Goal: Transaction & Acquisition: Purchase product/service

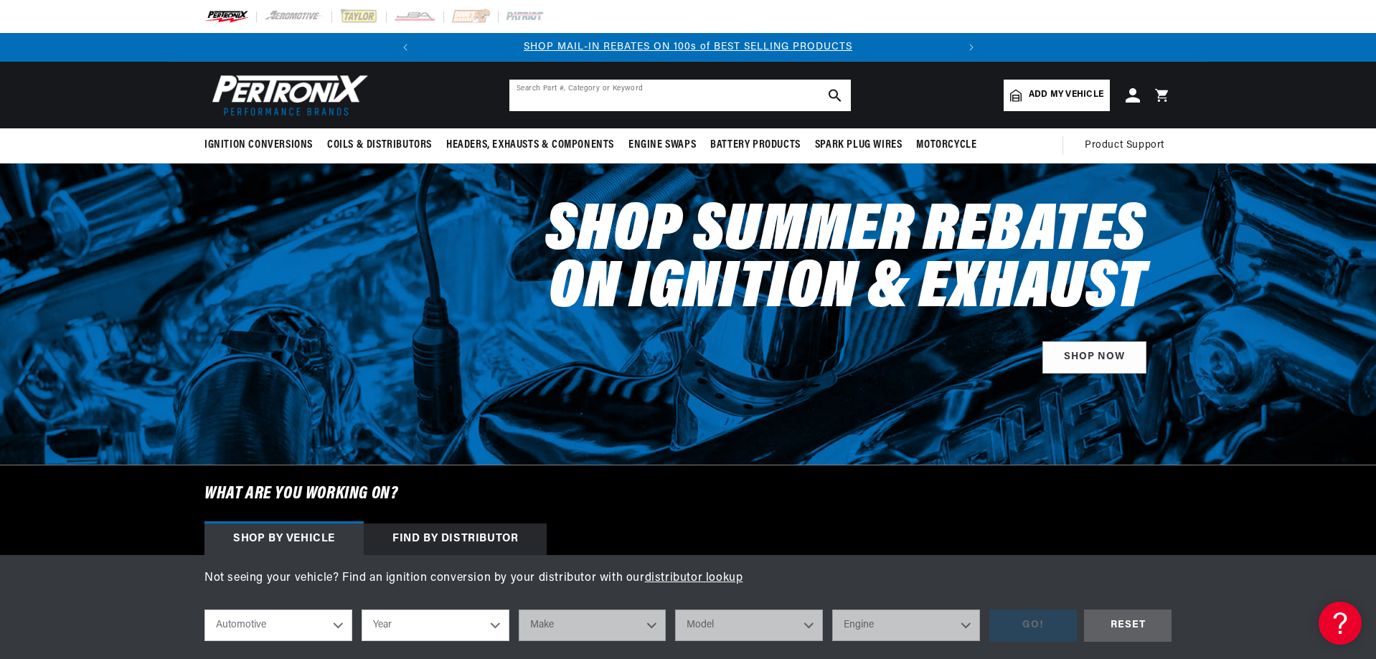
click at [645, 95] on input "text" at bounding box center [679, 96] width 341 height 32
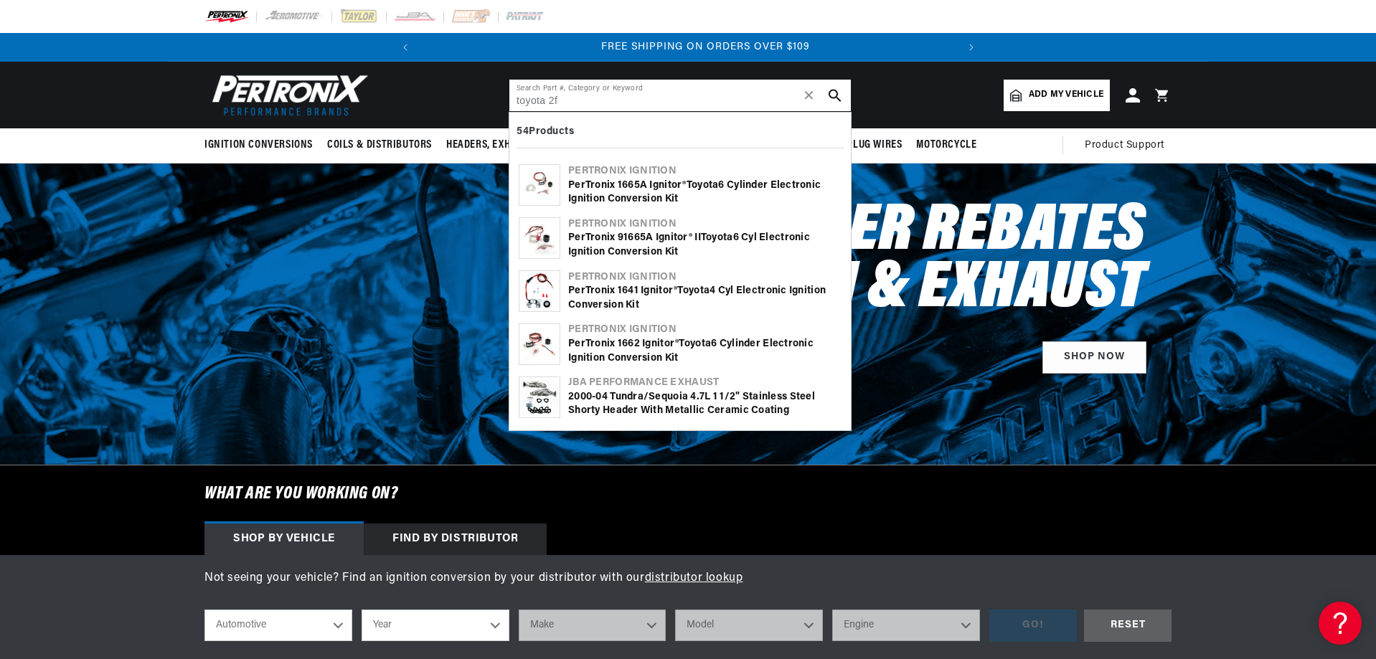
scroll to position [0, 536]
type input "toyota 2f"
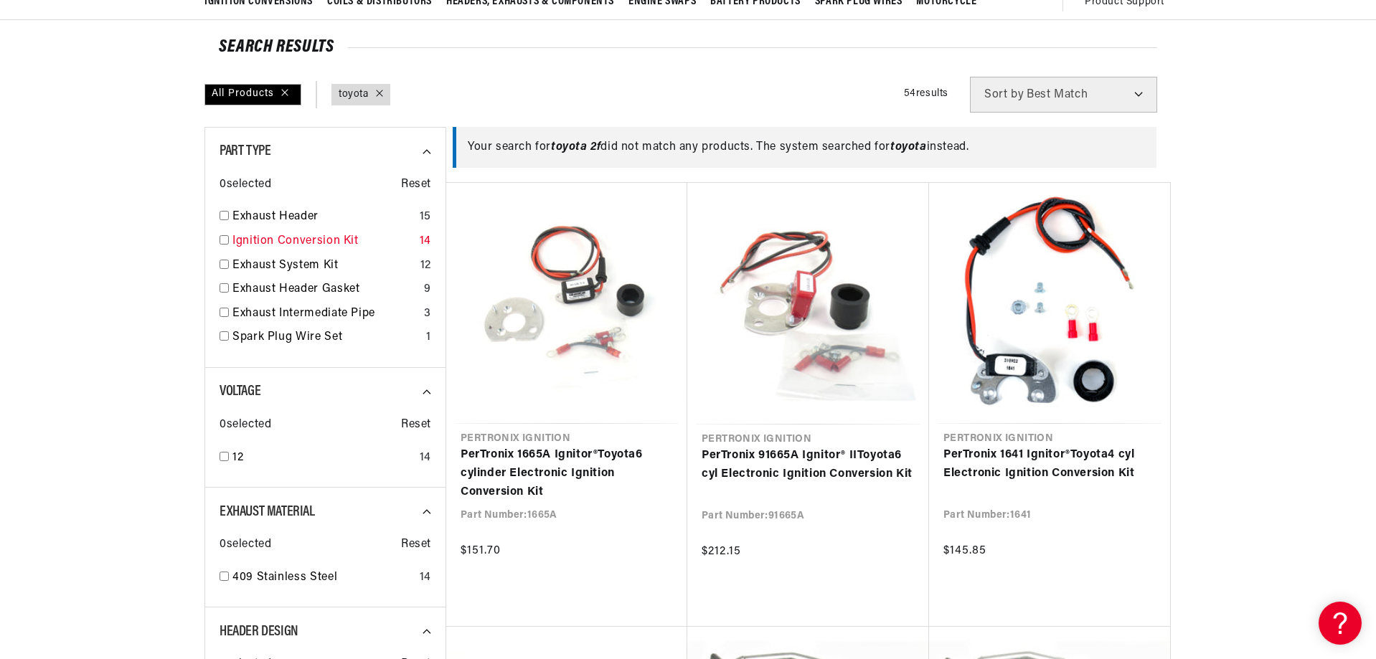
scroll to position [0, 70]
click at [307, 240] on link "Ignition Conversion Kit" at bounding box center [322, 241] width 181 height 19
type input "toyota"
checkbox input "true"
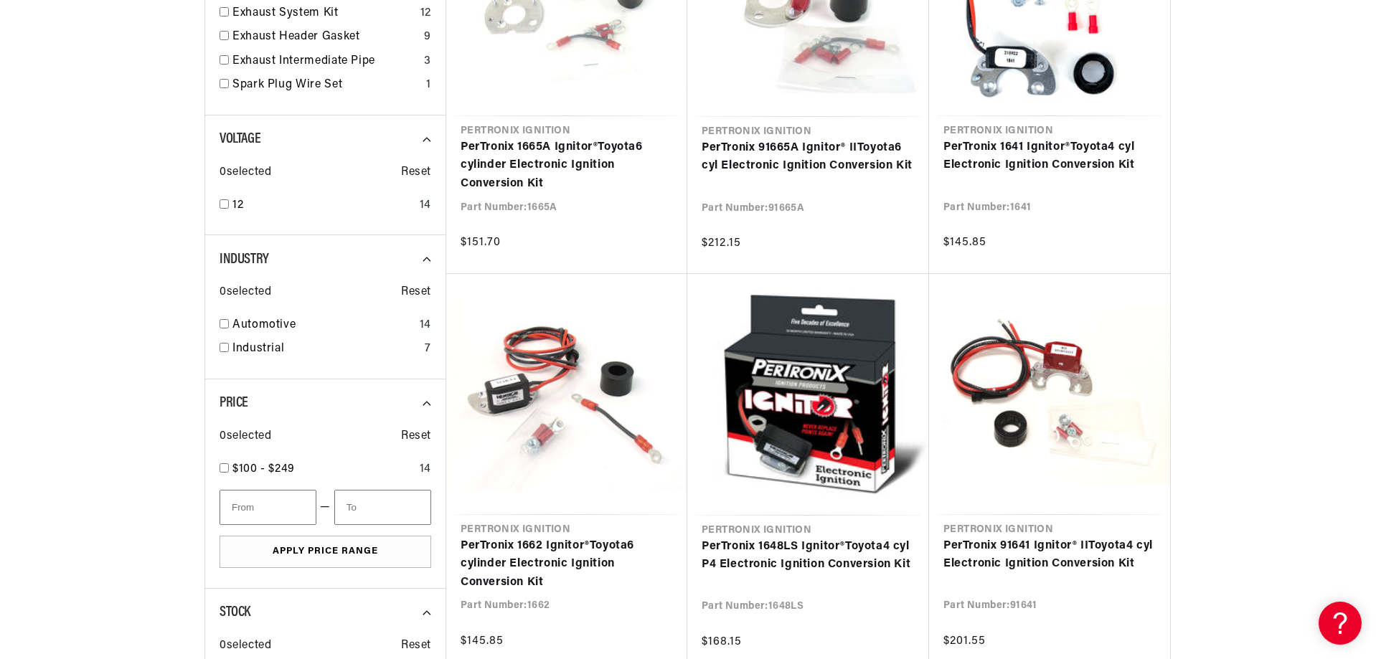
scroll to position [430, 0]
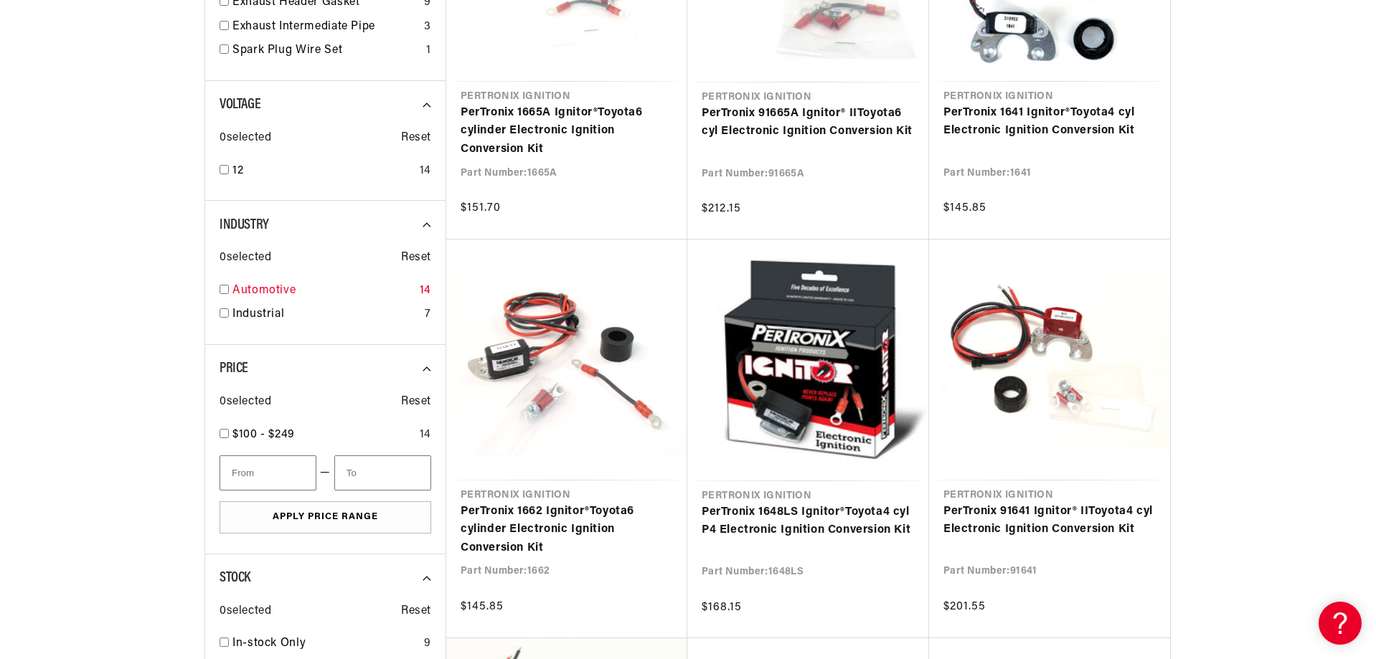
click at [223, 289] on input "checkbox" at bounding box center [223, 289] width 9 height 9
checkbox input "true"
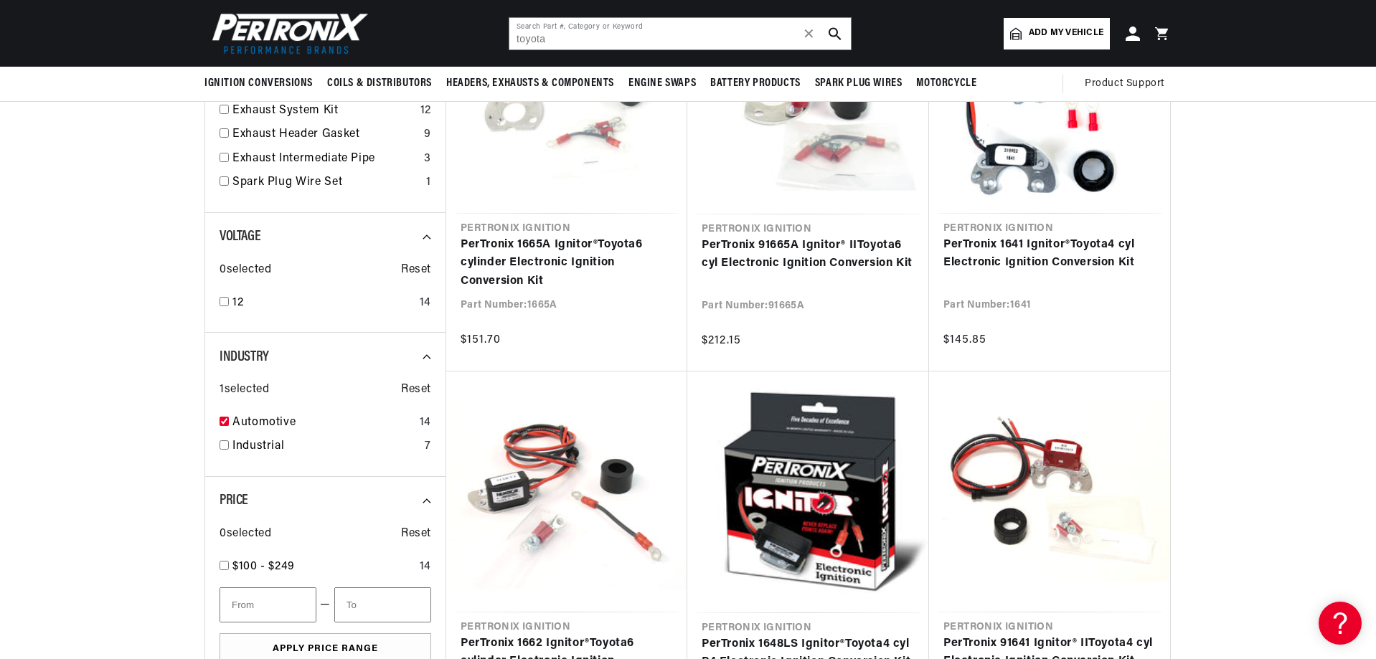
scroll to position [287, 0]
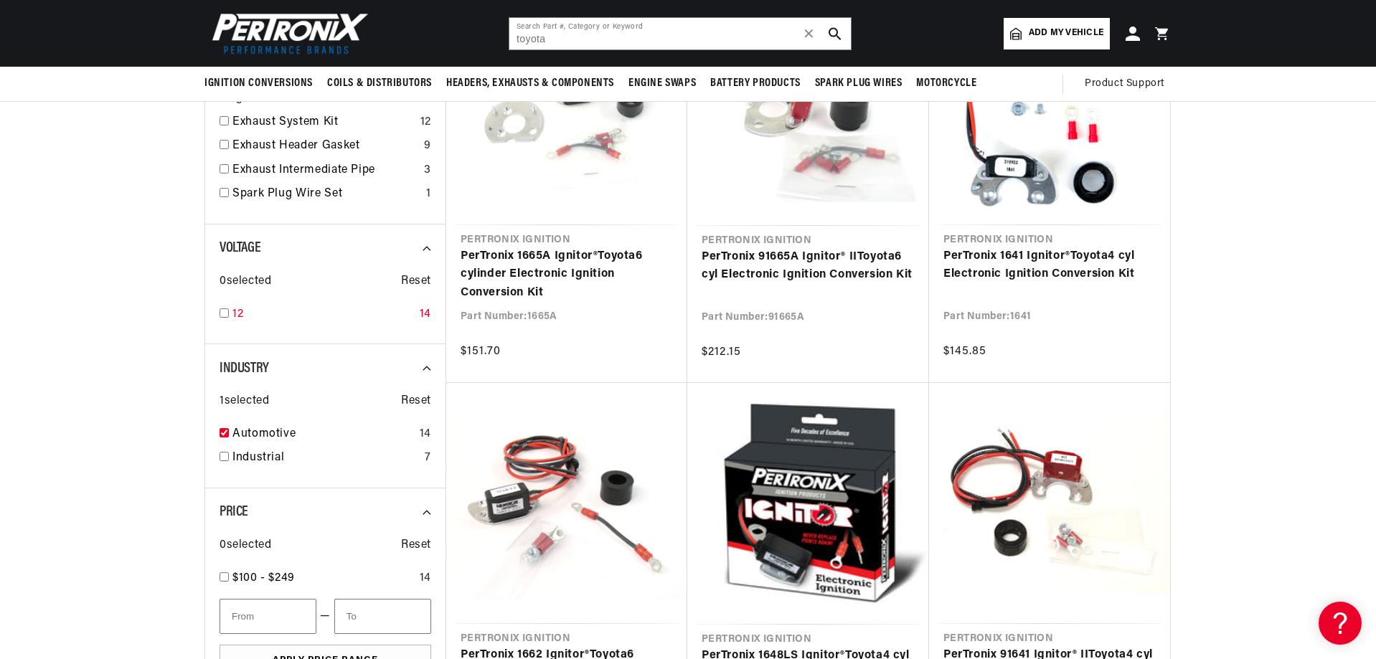
click at [227, 312] on input "checkbox" at bounding box center [223, 312] width 9 height 9
checkbox input "true"
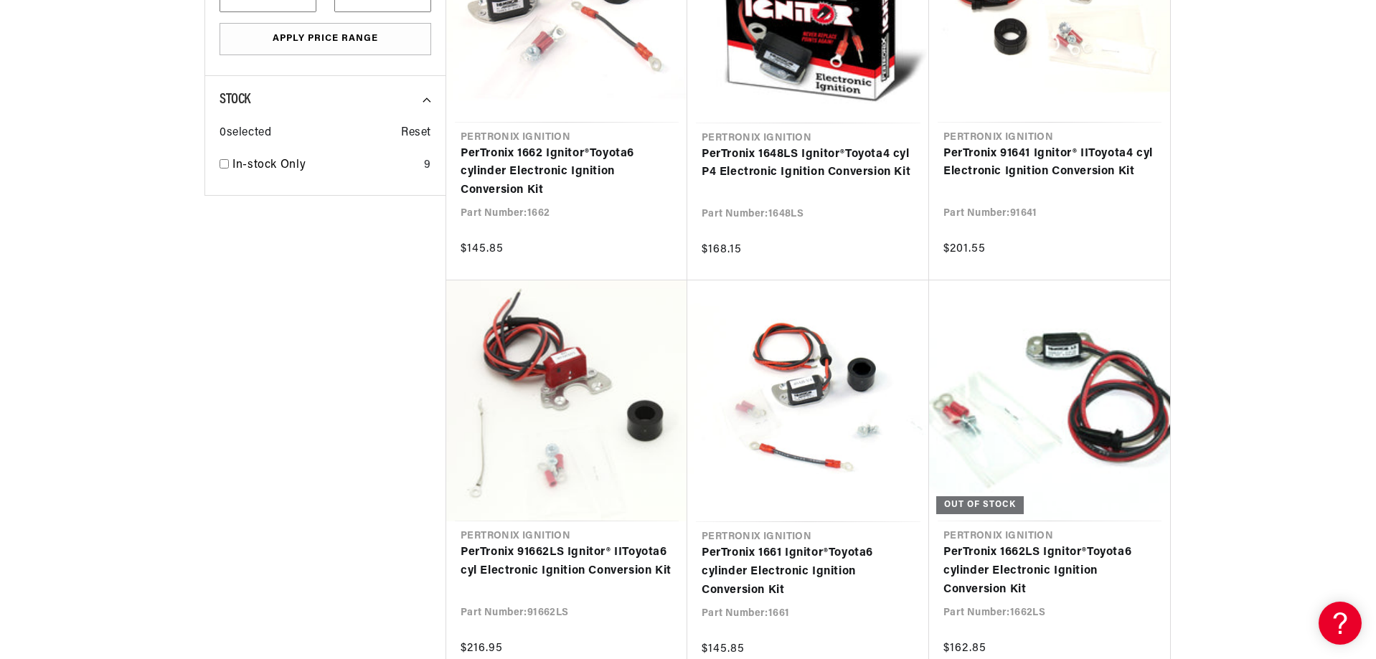
scroll to position [789, 0]
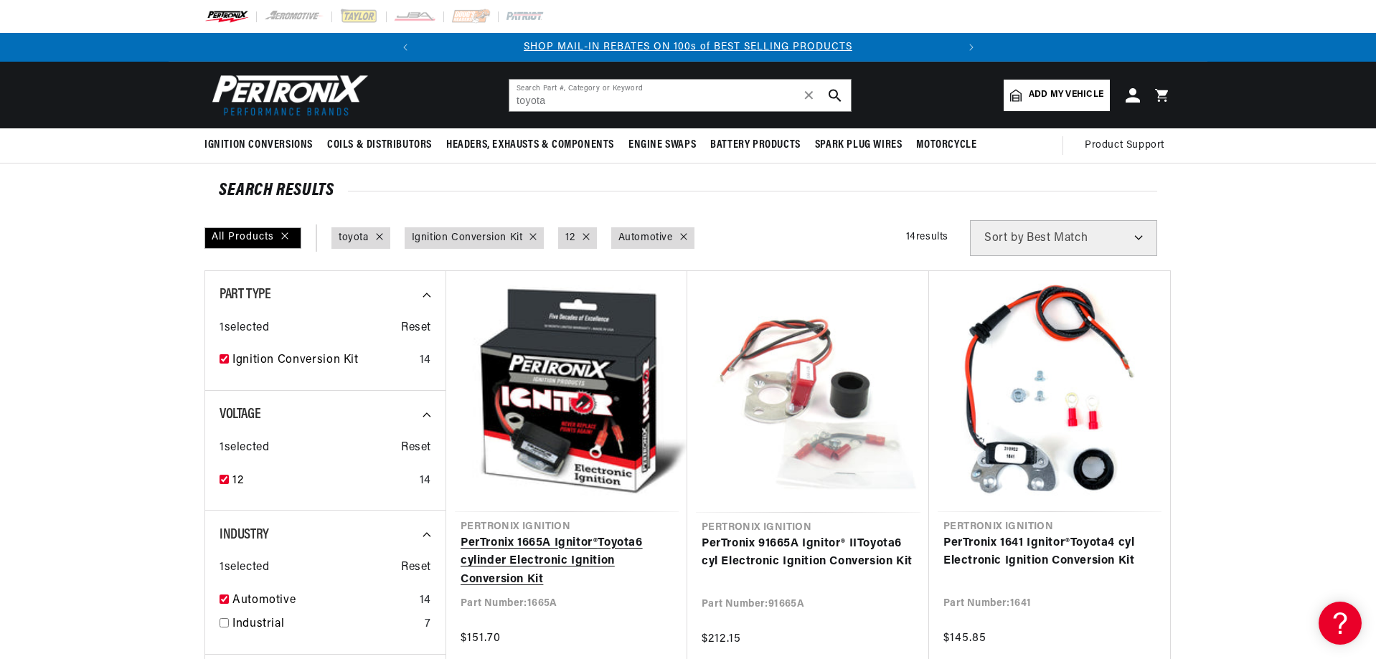
click at [579, 534] on link "PerTronix 1665A Ignitor® Toyota 6 cylinder Electronic Ignition Conversion Kit" at bounding box center [566, 561] width 212 height 55
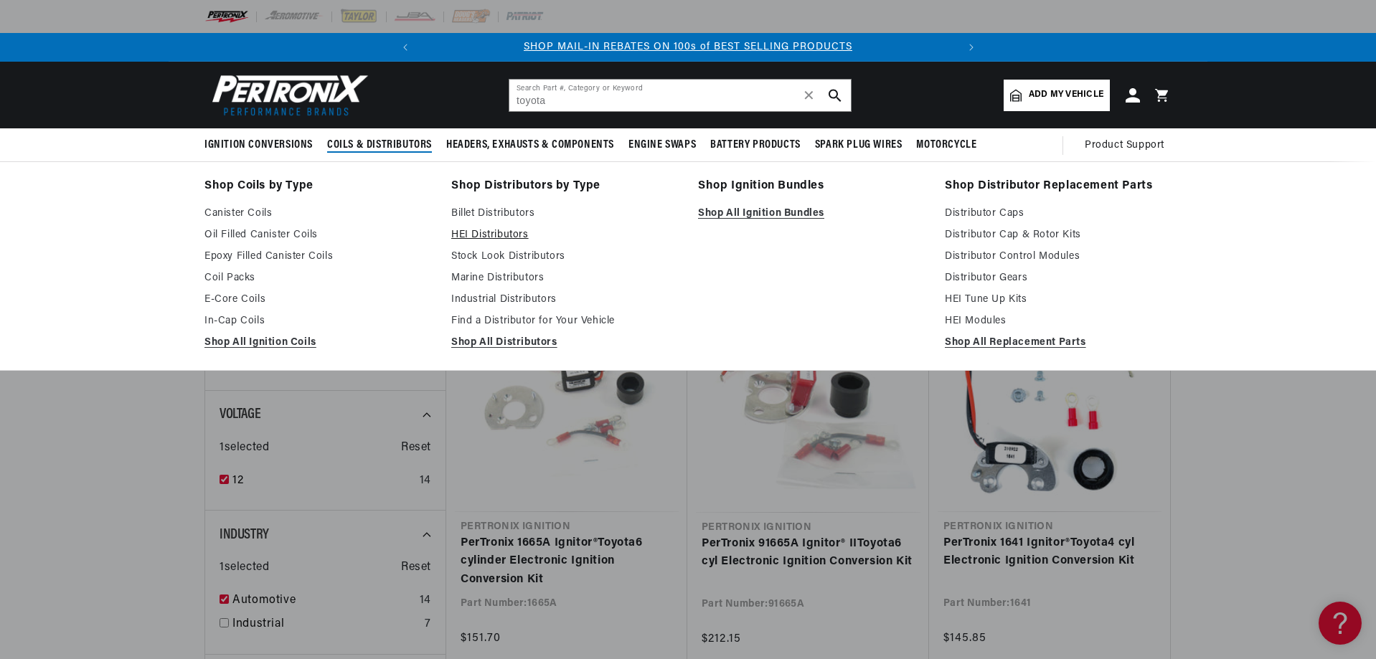
click at [491, 233] on link "HEI Distributors" at bounding box center [564, 235] width 227 height 17
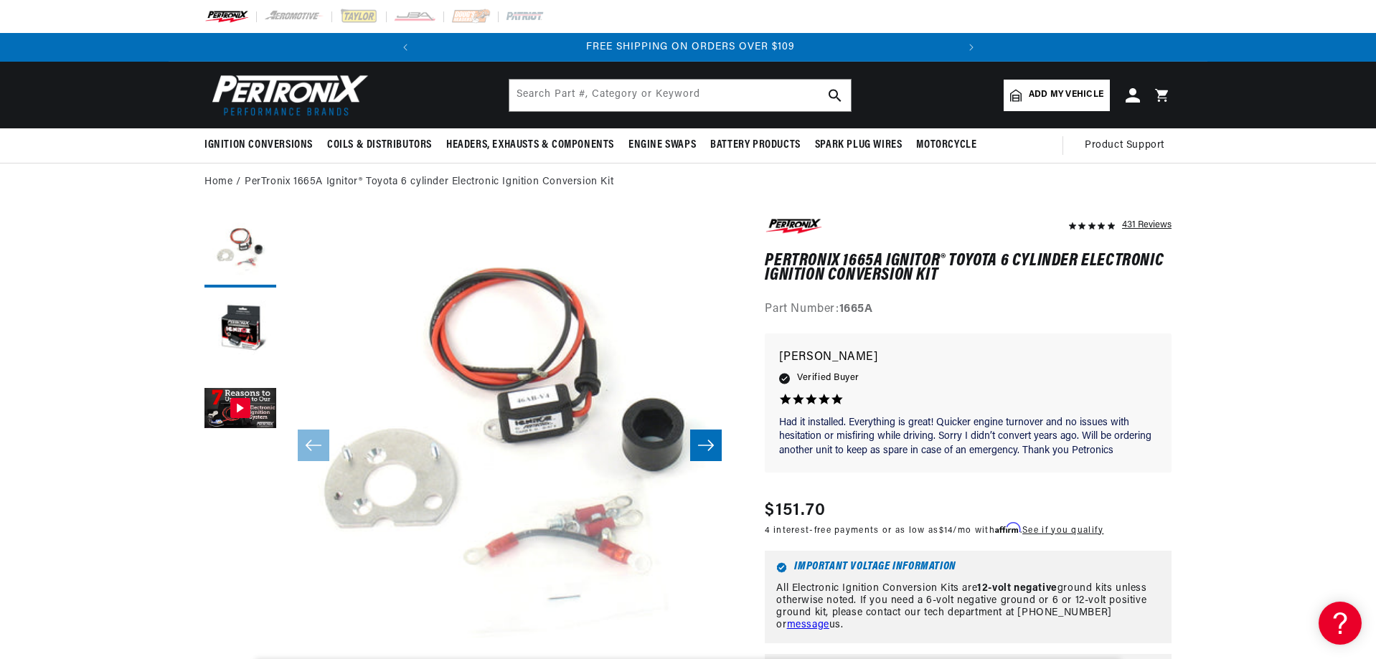
scroll to position [0, 536]
click at [1055, 90] on span "Add my vehicle" at bounding box center [1065, 95] width 75 height 14
select select "Automotive"
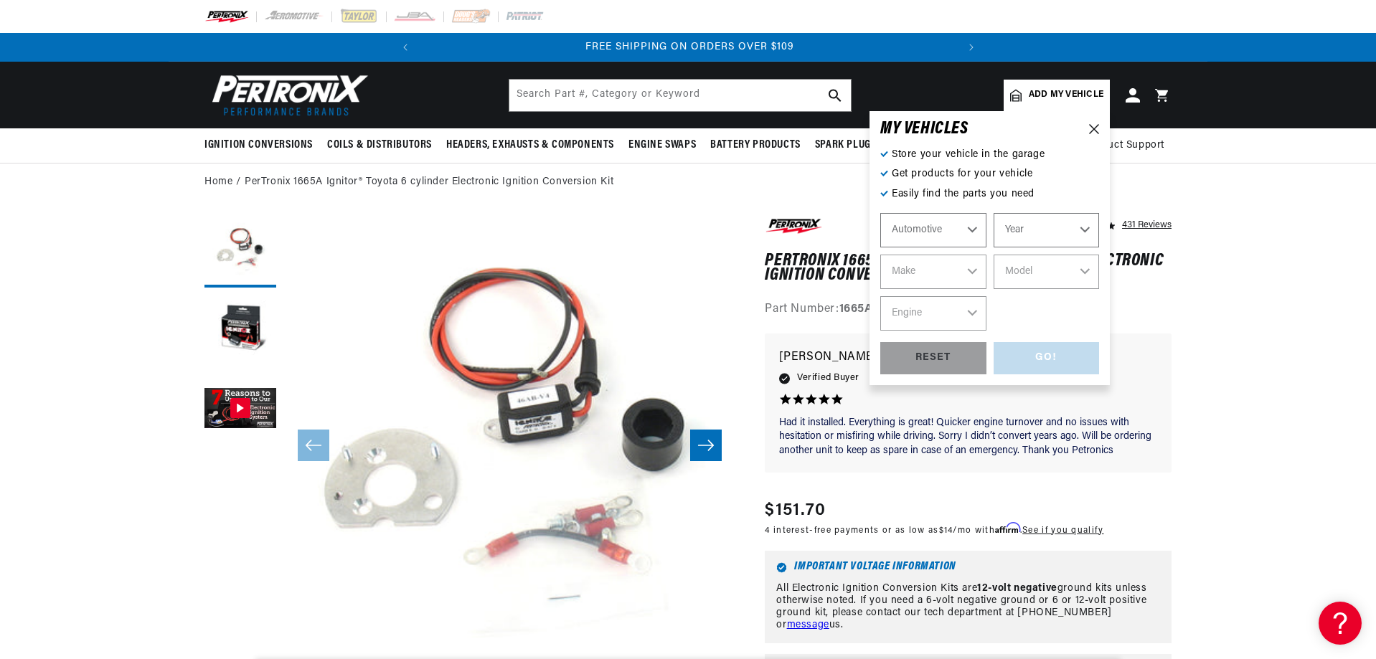
click at [960, 232] on select "Automotive Agricultural Industrial Marine Motorcycle" at bounding box center [933, 230] width 106 height 34
click at [880, 213] on select "Automotive Agricultural Industrial Marine Motorcycle" at bounding box center [933, 230] width 106 height 34
click at [1030, 231] on select "Year 2022 2021 2020 2019 2018 2017 2016 2015 2014 2013 2012 2011 2010 2009 2008…" at bounding box center [1046, 230] width 106 height 34
select select "1985"
click at [993, 213] on select "Year 2022 2021 2020 2019 2018 2017 2016 2015 2014 2013 2012 2011 2010 2009 2008…" at bounding box center [1046, 230] width 106 height 34
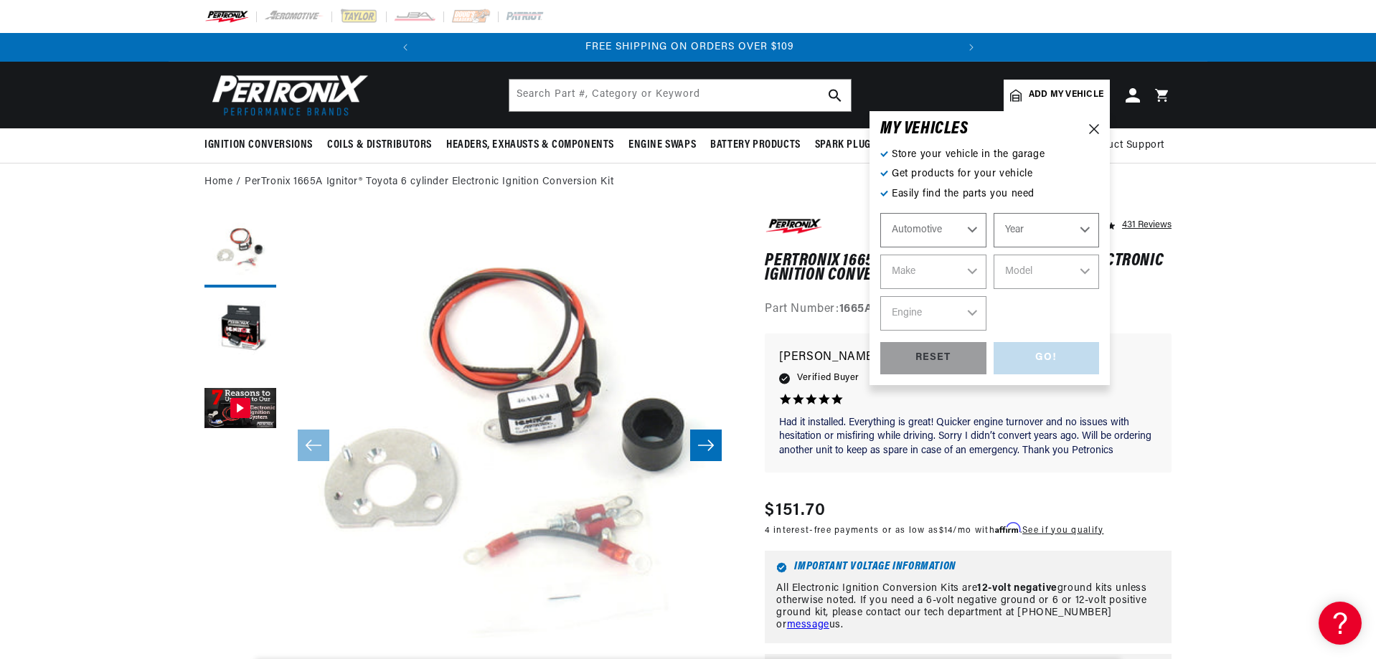
select select "1985"
click at [922, 275] on select "Make American Motors Avanti Bentley Buick Cadillac Chevrolet Chrysler Dodge Exc…" at bounding box center [933, 272] width 106 height 34
select select "Toyota"
click at [880, 255] on select "Make American Motors Avanti Bentley Buick Cadillac Chevrolet Chrysler Dodge Exc…" at bounding box center [933, 272] width 106 height 34
select select "Toyota"
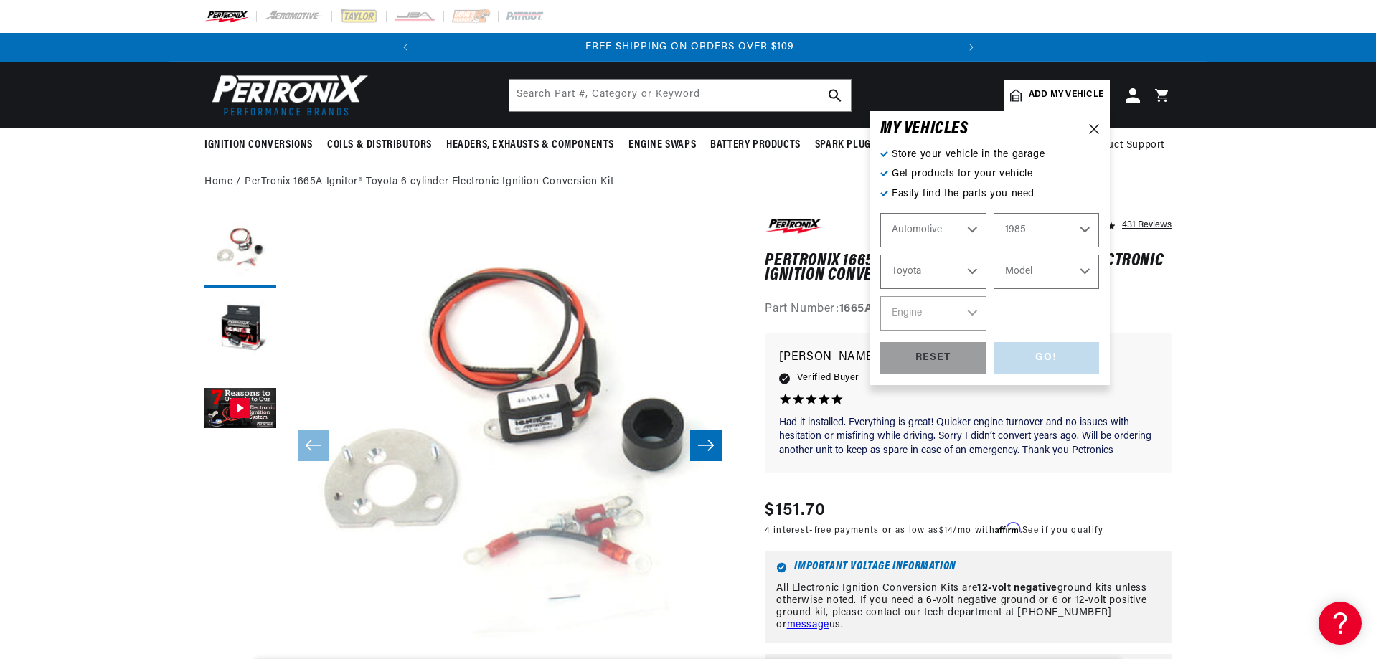
click at [1054, 285] on select "Model 4Runner Pickup" at bounding box center [1046, 272] width 106 height 34
click at [1045, 274] on select "Model 4Runner Pickup" at bounding box center [1046, 272] width 106 height 34
click at [1046, 267] on select "Model 4Runner Pickup" at bounding box center [1046, 272] width 106 height 34
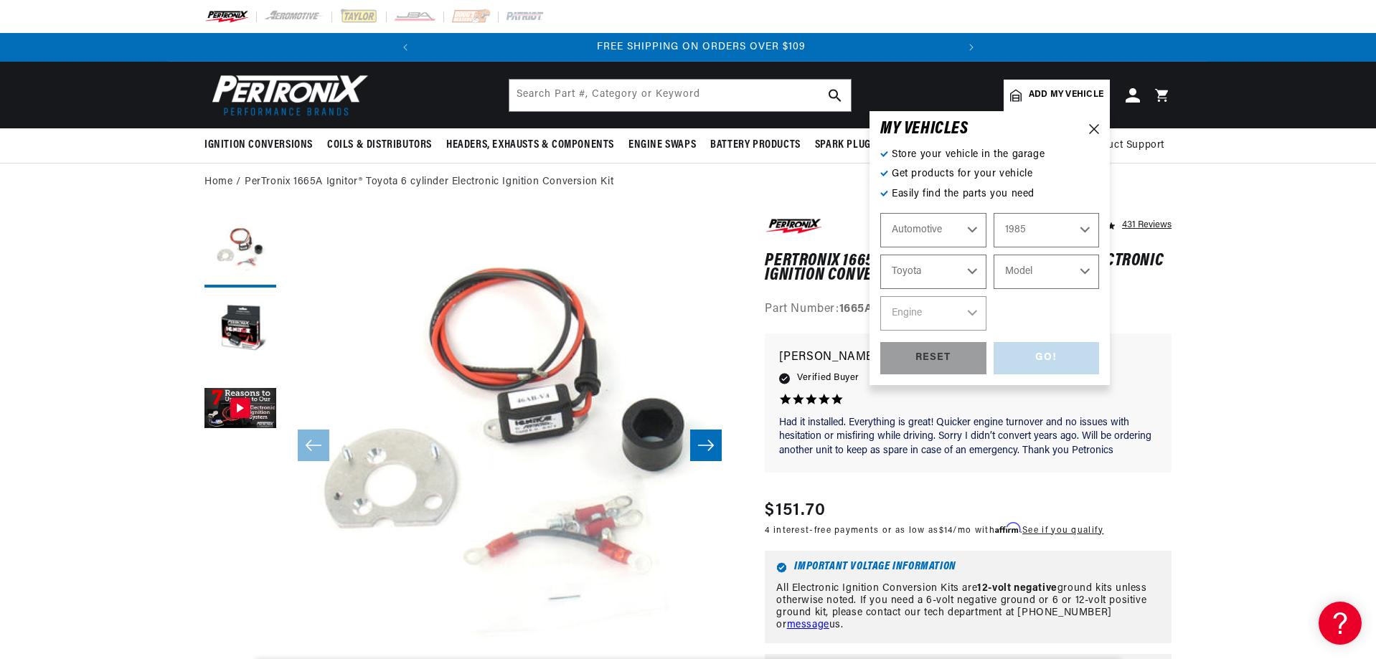
scroll to position [0, 536]
click at [1046, 267] on select "Model 4Runner Pickup" at bounding box center [1046, 272] width 106 height 34
click at [1046, 241] on select "2022 2021 2020 2019 2018 2017 2016 2015 2014 2013 2012 2011 2010 2009 2008 2007…" at bounding box center [1046, 230] width 106 height 34
click at [993, 213] on select "2022 2021 2020 2019 2018 2017 2016 2015 2014 2013 2012 2011 2010 2009 2008 2007…" at bounding box center [1046, 230] width 106 height 34
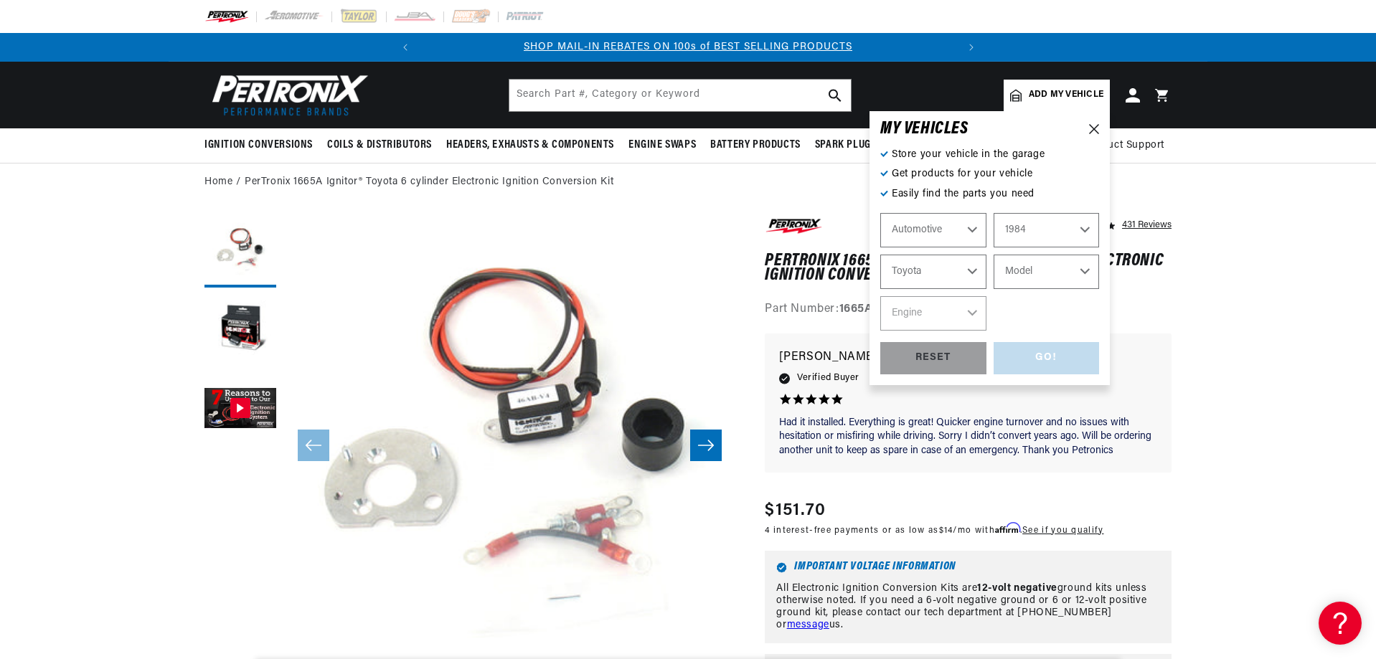
click at [1029, 270] on select "Model 4Runner Pickup" at bounding box center [1046, 272] width 106 height 34
click at [1087, 232] on select "2022 2021 2020 2019 2018 2017 2016 2015 2014 2013 2012 2011 2010 2009 2008 2007…" at bounding box center [1046, 230] width 106 height 34
click at [993, 213] on select "2022 2021 2020 2019 2018 2017 2016 2015 2014 2013 2012 2011 2010 2009 2008 2007…" at bounding box center [1046, 230] width 106 height 34
select select "1978"
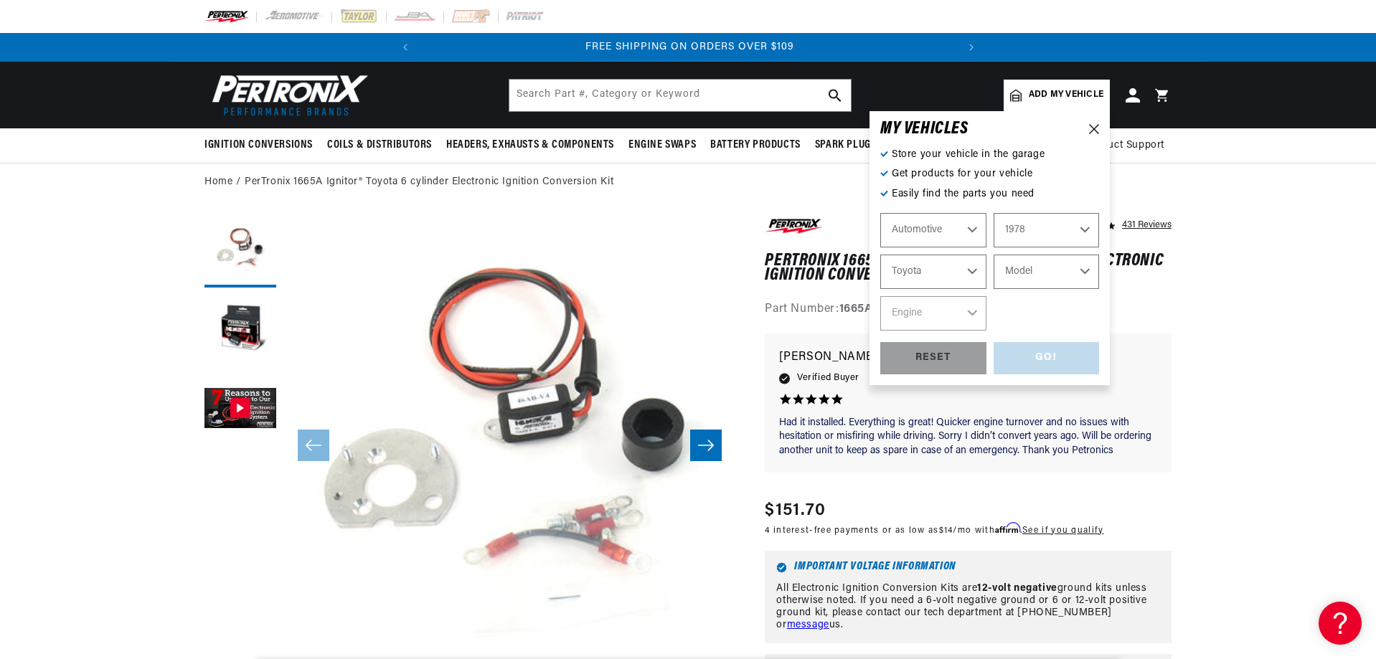
select select "Make"
click at [918, 271] on select "Make Alfa Romeo American Motors Audi Avanti BMW Buick Cadillac Checker Chevrole…" at bounding box center [933, 272] width 106 height 34
click at [1092, 133] on icon at bounding box center [1094, 129] width 10 height 10
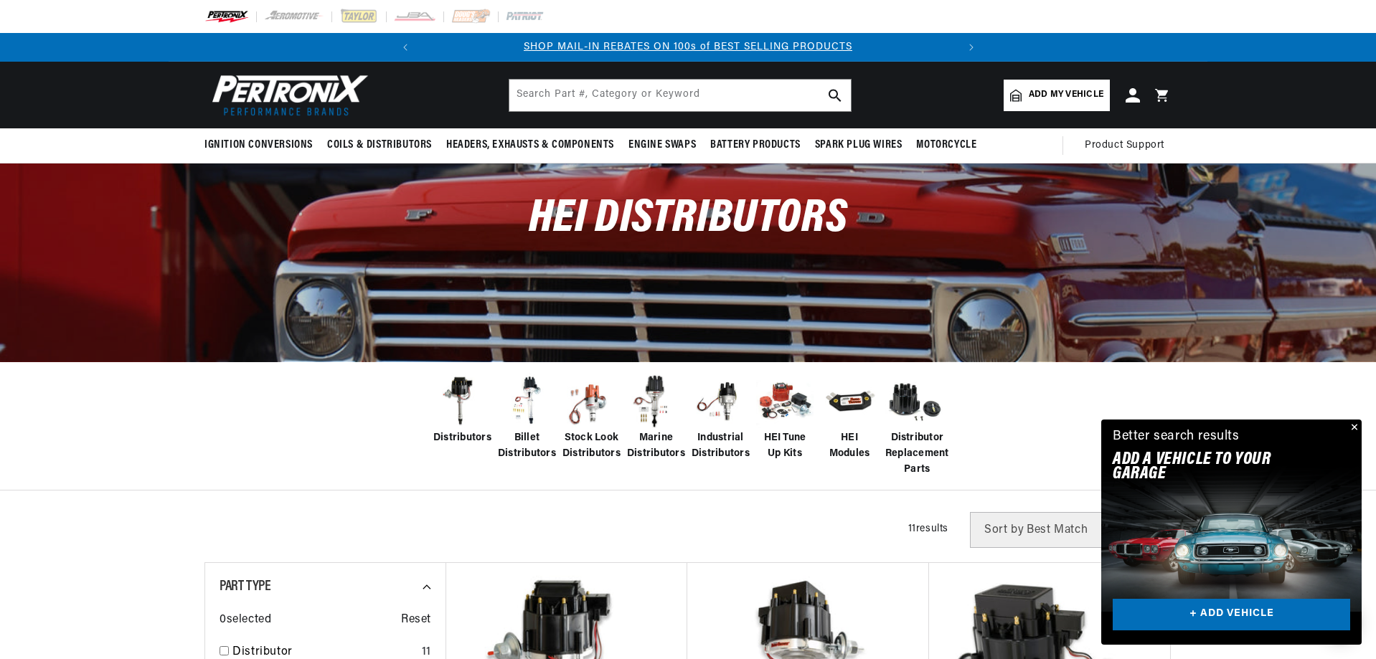
click at [1057, 98] on span "Add my vehicle" at bounding box center [1065, 95] width 75 height 14
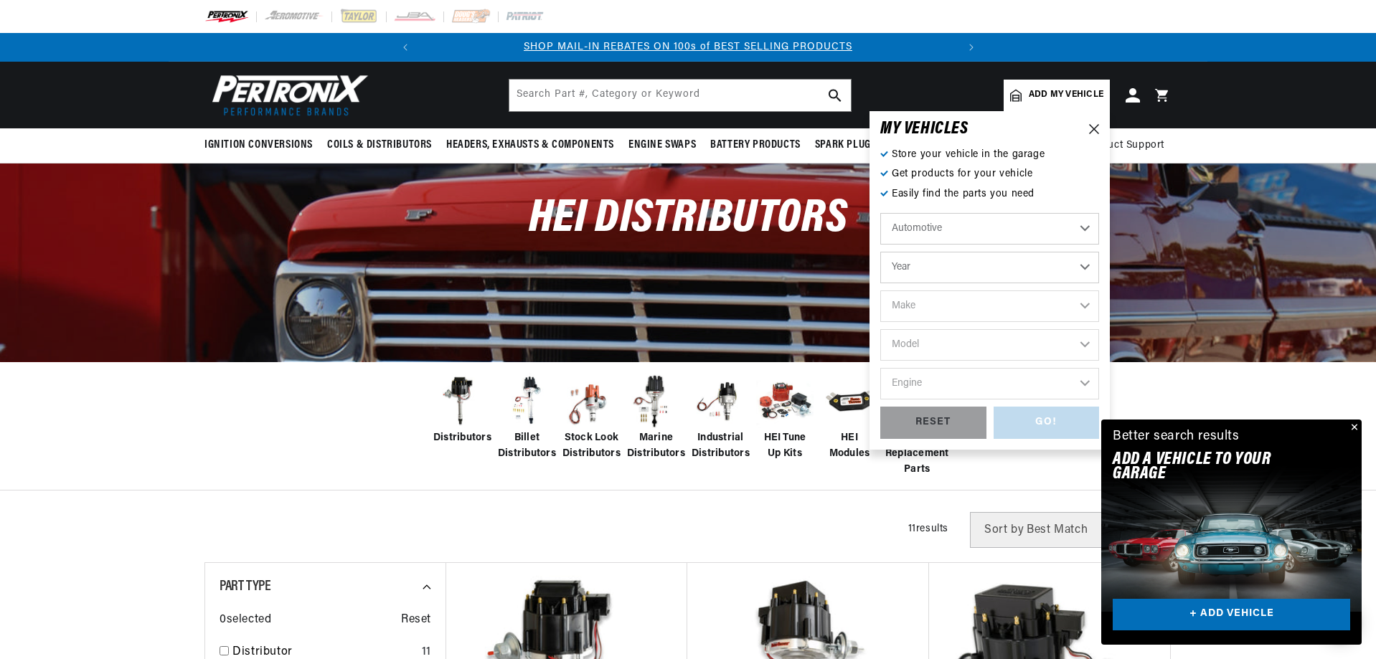
click at [947, 270] on select "Year 2022 2021 2020 2019 2018 2017 2016 2015 2014 2013 2012 2011 2010 2009 2008…" at bounding box center [989, 268] width 219 height 32
select select "1985"
click at [880, 252] on select "Year 2022 2021 2020 2019 2018 2017 2016 2015 2014 2013 2012 2011 2010 2009 2008…" at bounding box center [989, 268] width 219 height 32
select select "1985"
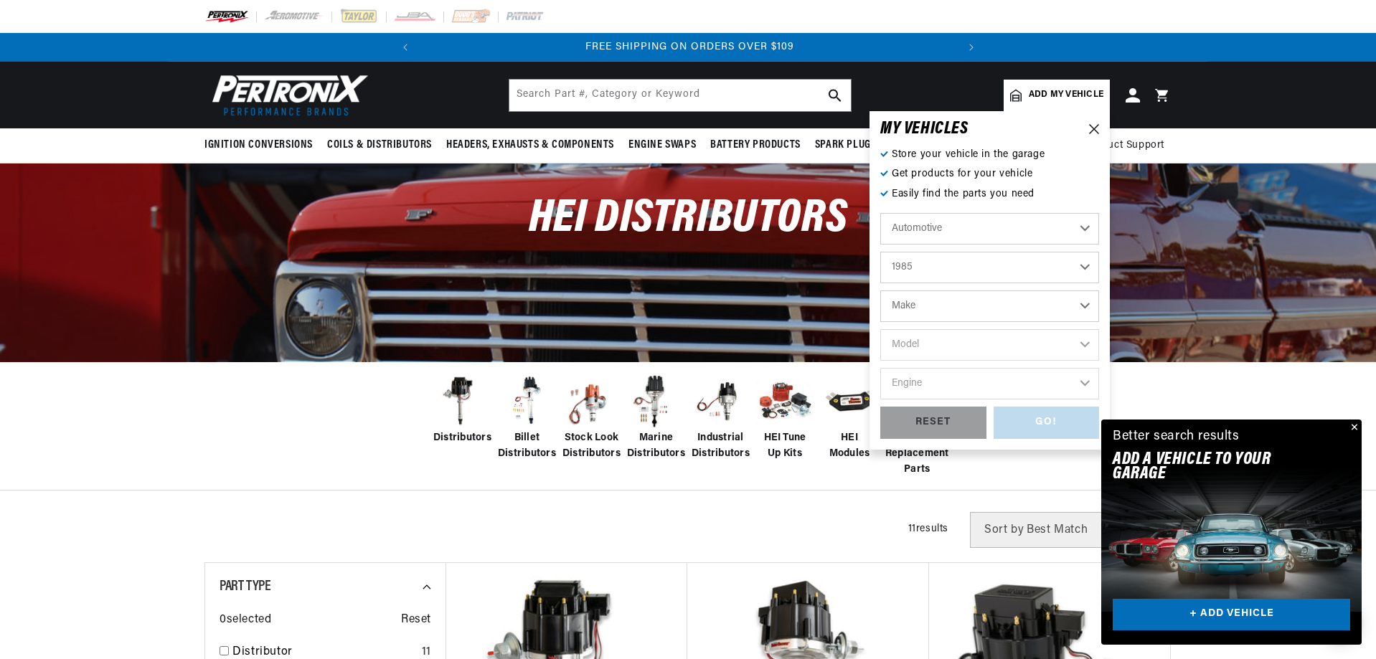
click at [911, 311] on select "Make American Motors Avanti Bentley Buick Cadillac Chevrolet Chrysler Dodge Exc…" at bounding box center [989, 306] width 219 height 32
select select "Toyota"
click at [880, 290] on select "Make American Motors Avanti Bentley Buick Cadillac Chevrolet Chrysler Dodge Exc…" at bounding box center [989, 306] width 219 height 32
select select "Toyota"
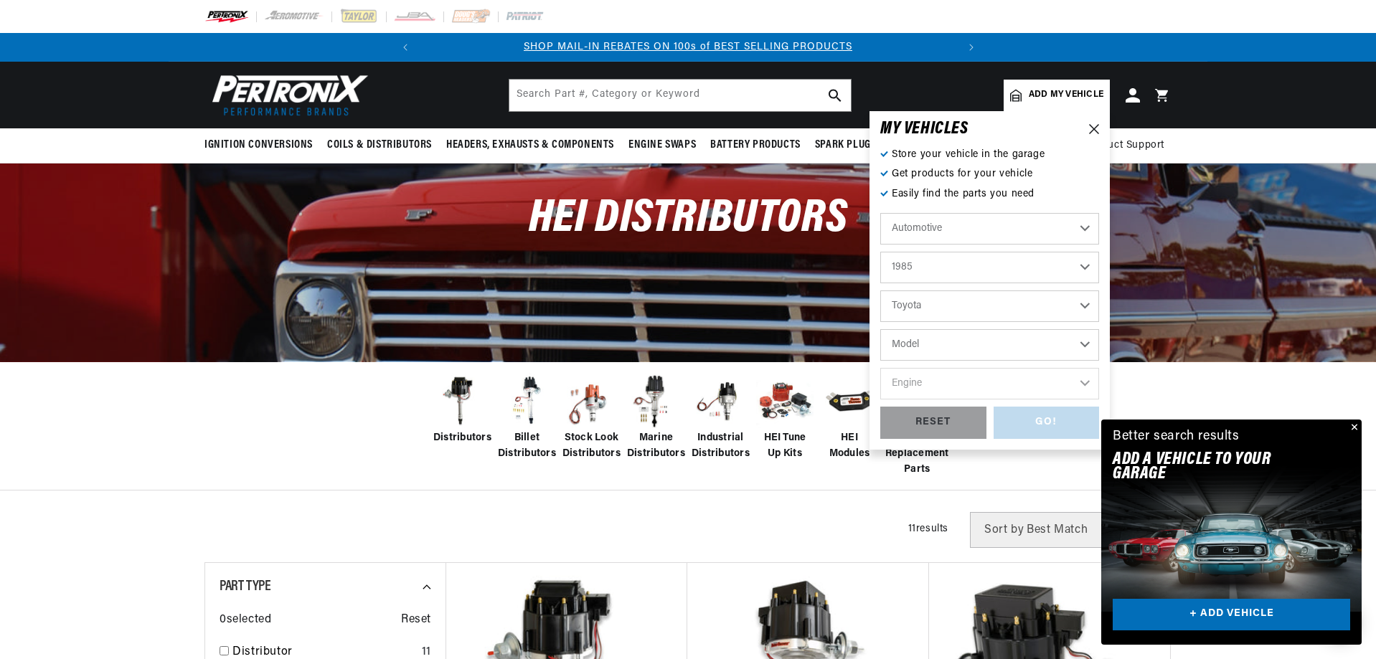
click at [928, 349] on select "Model 4Runner Pickup" at bounding box center [989, 345] width 219 height 32
click at [508, 208] on div "HEI Distributors" at bounding box center [688, 227] width 1038 height 126
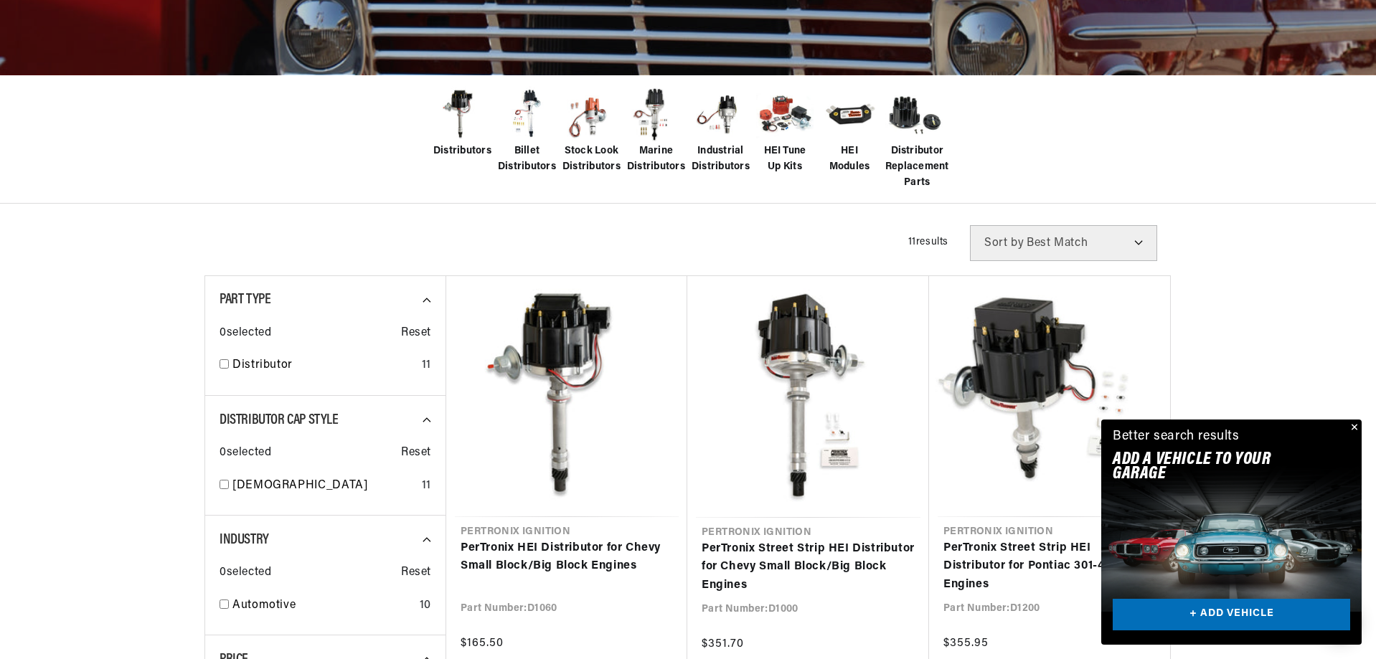
scroll to position [0, 536]
